Goal: Find specific page/section: Find specific page/section

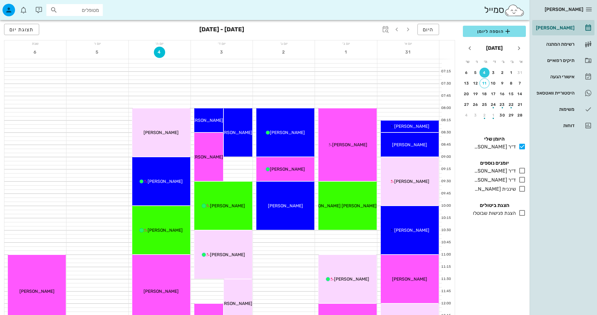
click at [91, 15] on div "מטופלים" at bounding box center [74, 10] width 56 height 12
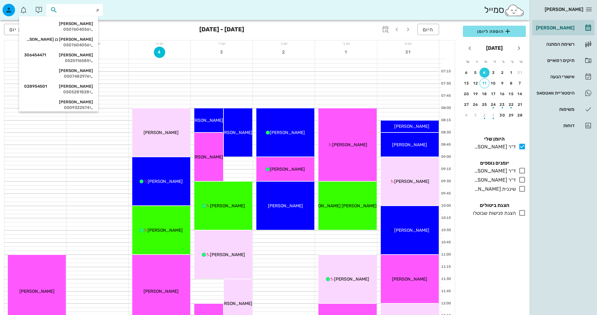
type input "יוב"
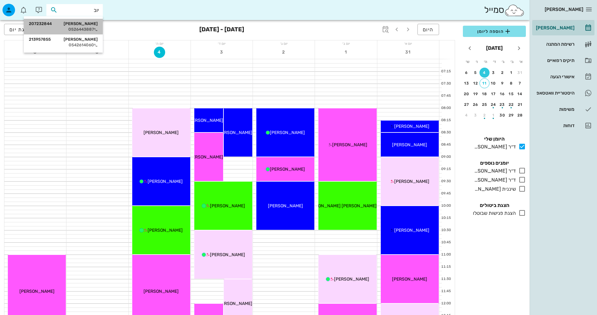
click at [86, 24] on div "[PERSON_NAME] 207232844" at bounding box center [63, 23] width 69 height 5
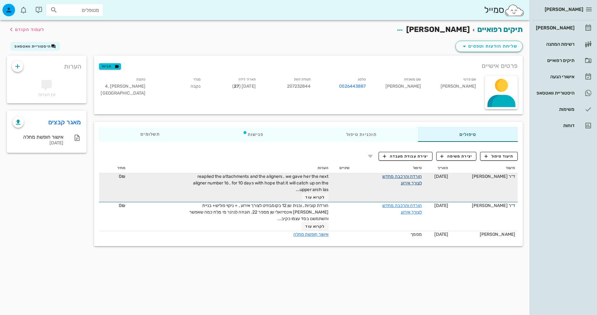
click at [390, 178] on link "הורדה והרכבה מחדש לצורך אירוע" at bounding box center [401, 180] width 39 height 12
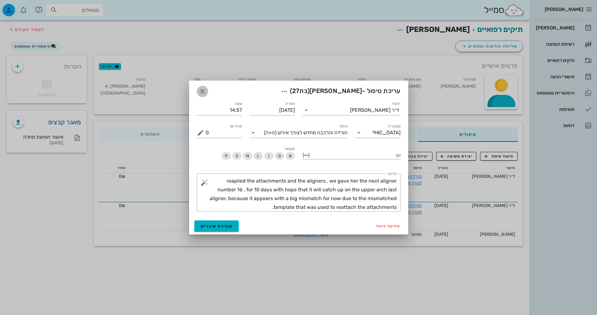
click at [203, 90] on icon "button" at bounding box center [203, 92] width 8 height 8
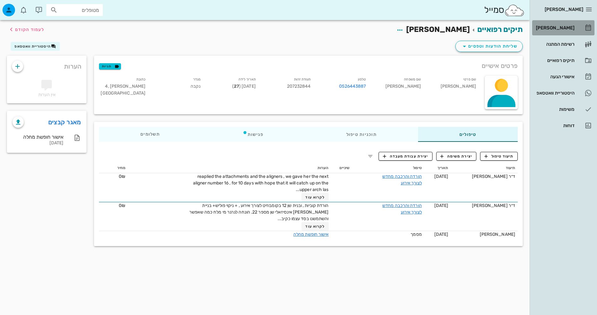
click at [542, 29] on div "[PERSON_NAME]" at bounding box center [554, 27] width 40 height 5
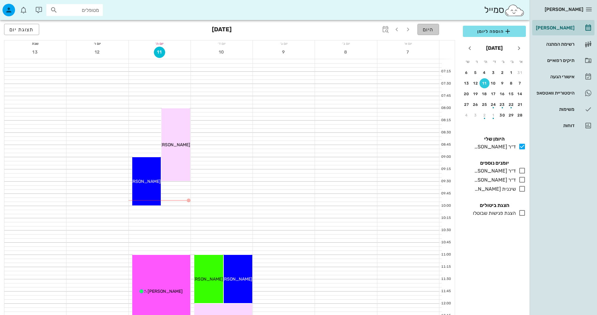
click at [423, 27] on span "היום" at bounding box center [428, 30] width 11 height 6
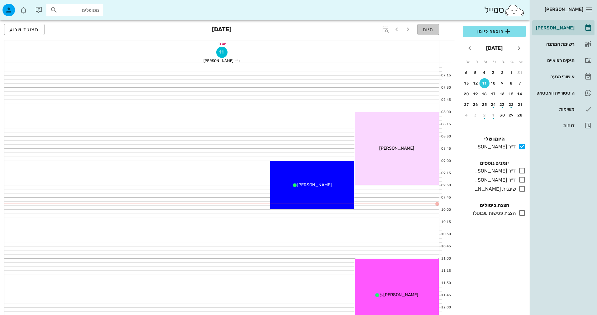
click at [428, 27] on span "היום" at bounding box center [428, 30] width 11 height 6
click at [92, 13] on input "מטופלים" at bounding box center [79, 10] width 40 height 8
type input "צח"
click at [86, 27] on div "0522941883" at bounding box center [64, 29] width 69 height 5
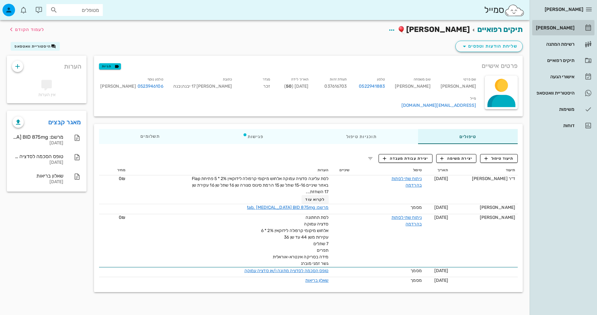
click at [539, 26] on div "[PERSON_NAME]" at bounding box center [554, 27] width 40 height 5
